Goal: Entertainment & Leisure: Consume media (video, audio)

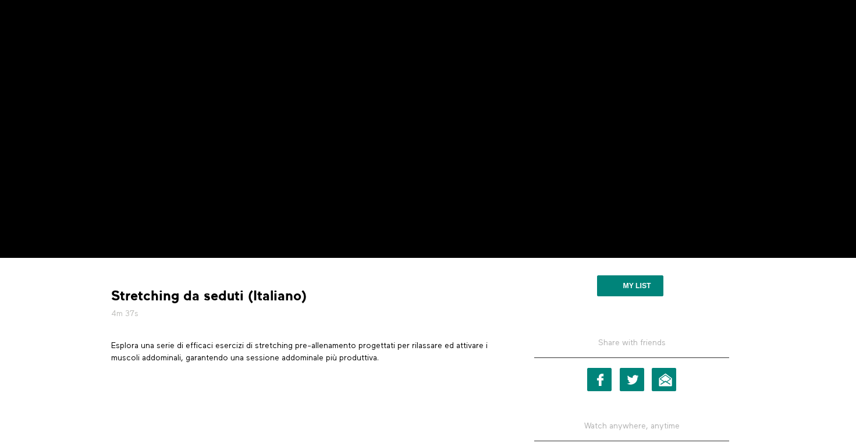
scroll to position [161, 0]
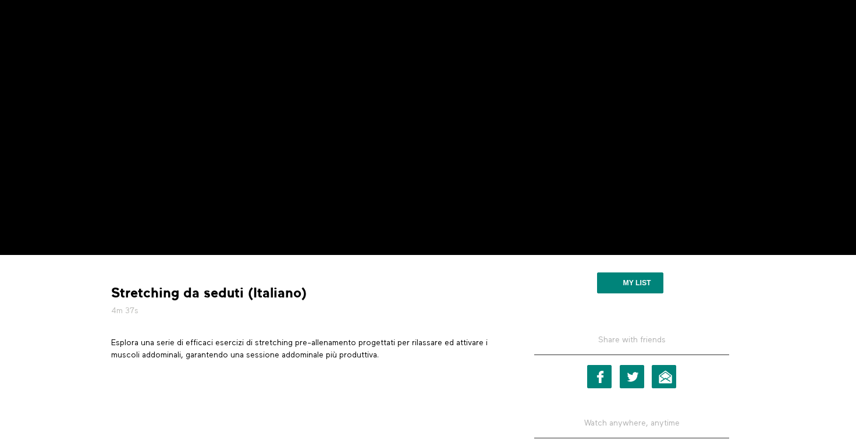
click at [101, 292] on div "Stretching da seduti (Italiano) 4m 37s Esplora una serie di efficaci esercizi d…" at bounding box center [428, 384] width 745 height 259
drag, startPoint x: 113, startPoint y: 292, endPoint x: 240, endPoint y: 289, distance: 127.5
click at [240, 289] on strong "Stretching da seduti (Italiano)" at bounding box center [209, 293] width 196 height 18
copy strong "Stretching da seduti"
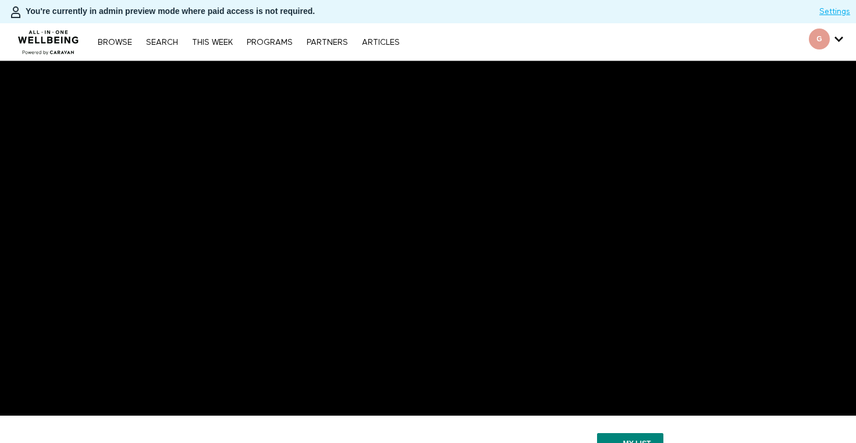
scroll to position [161, 0]
